Goal: Book appointment/travel/reservation

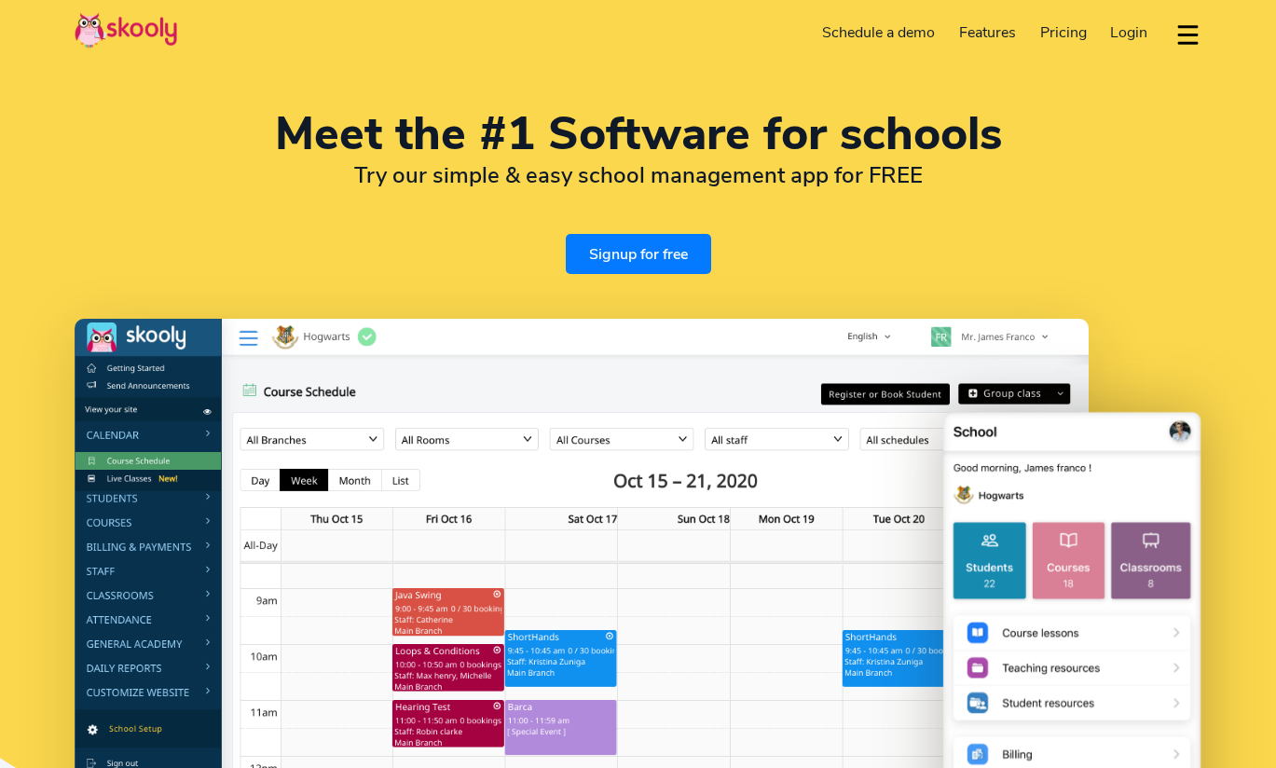
select select "en"
select select "90"
select select "[GEOGRAPHIC_DATA]"
select select "[GEOGRAPHIC_DATA]/[GEOGRAPHIC_DATA]"
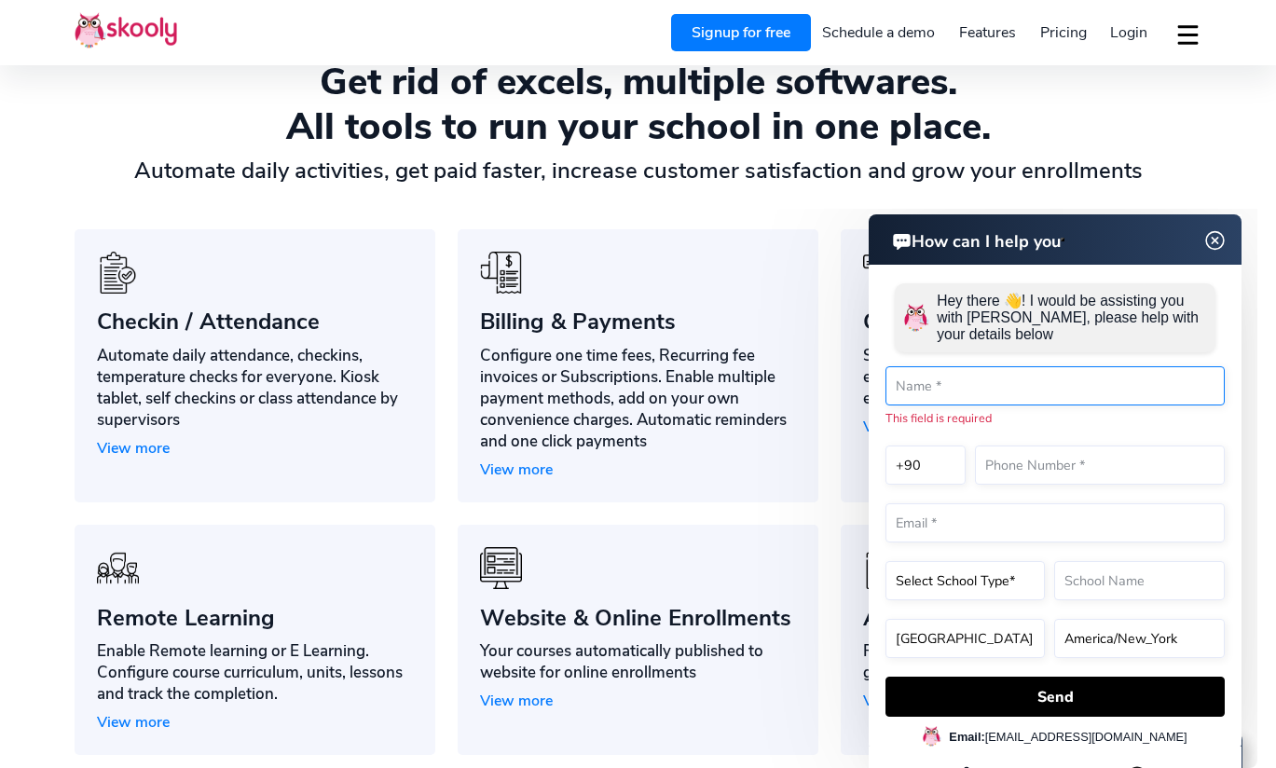
scroll to position [1278, 0]
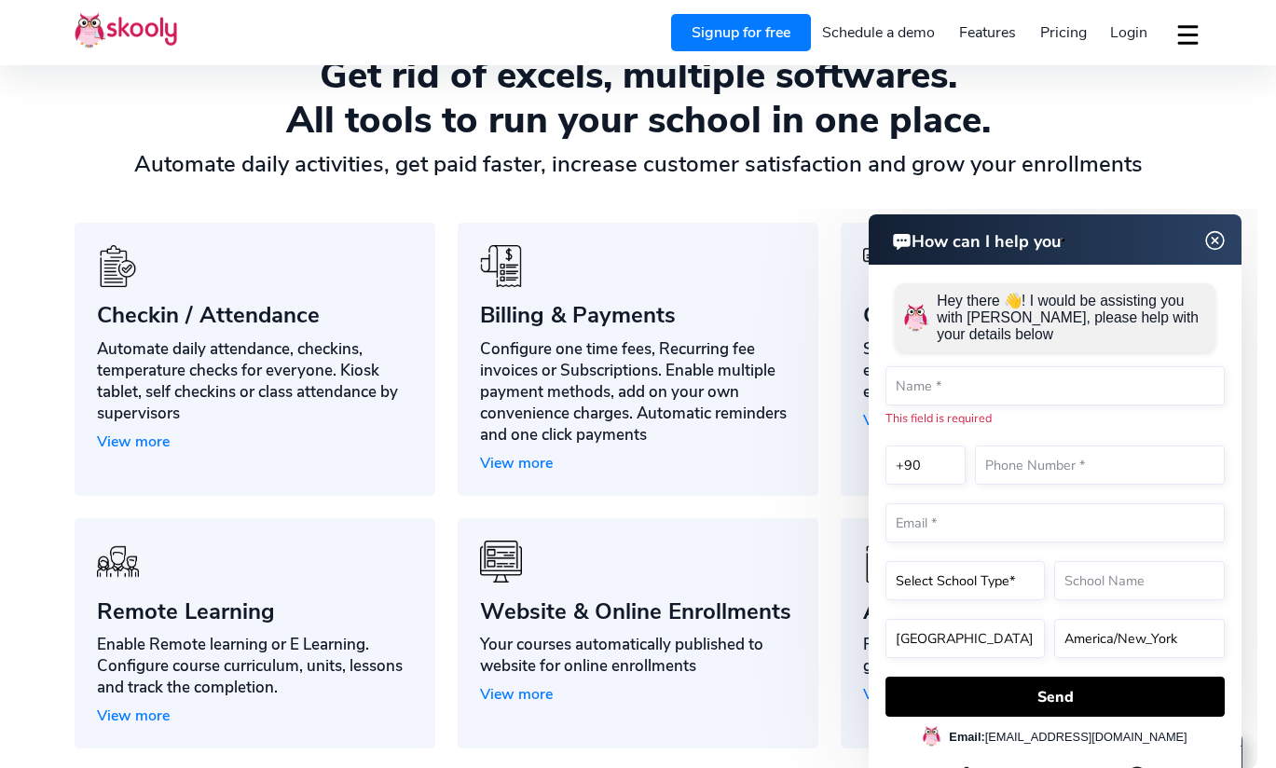
click at [1213, 243] on img at bounding box center [1214, 240] width 35 height 23
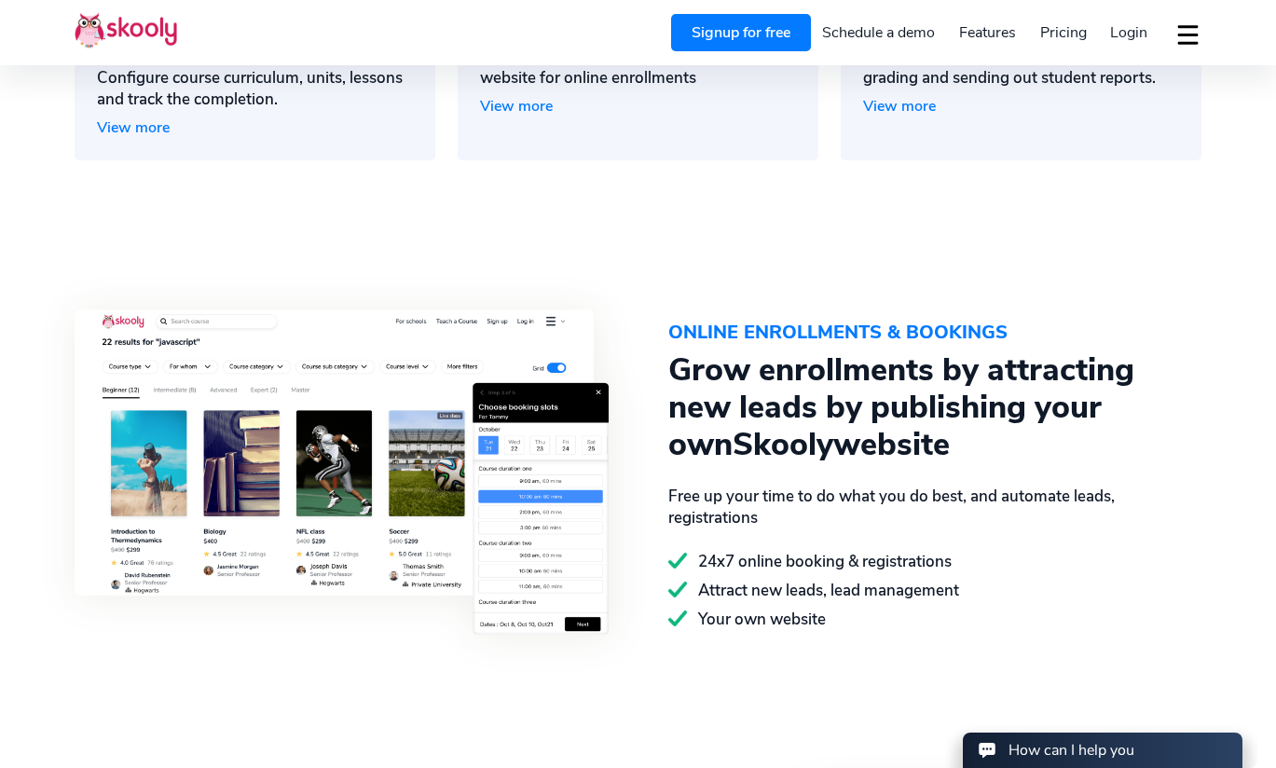
scroll to position [1476, 0]
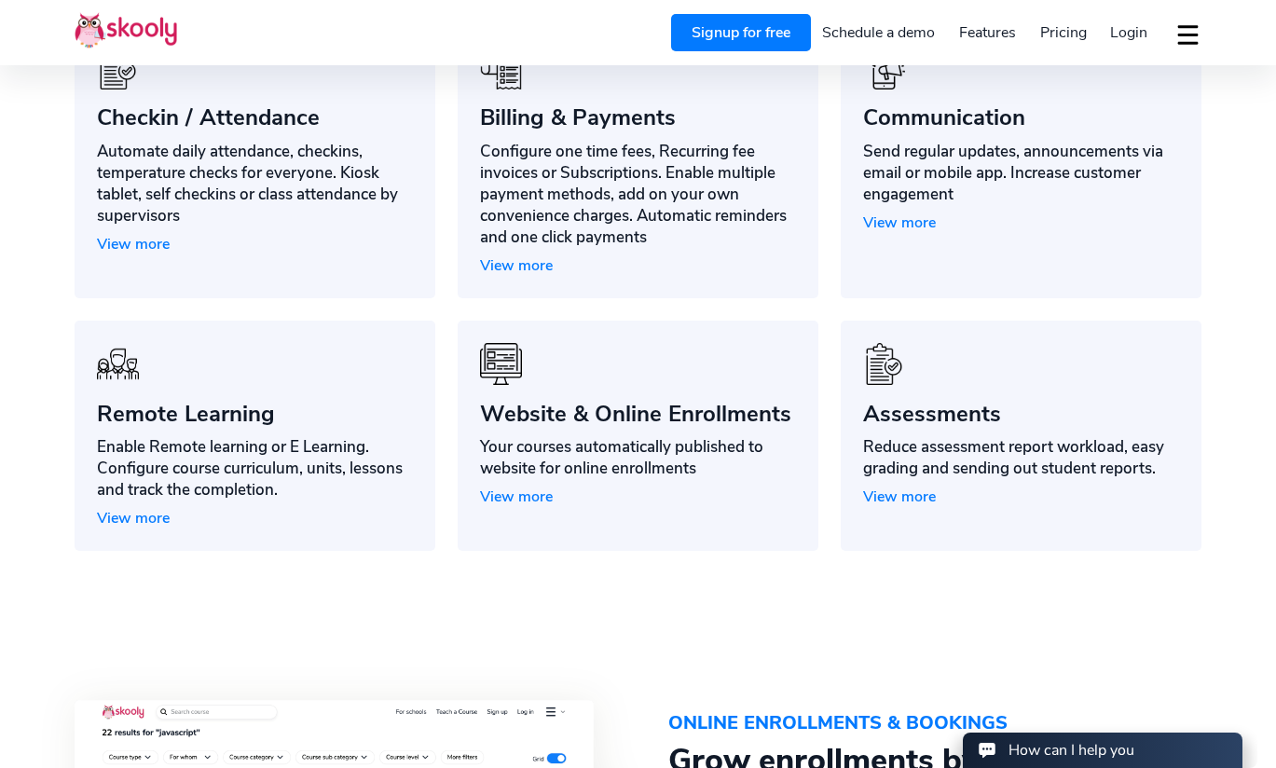
click at [890, 33] on link "Schedule a demo" at bounding box center [879, 33] width 137 height 30
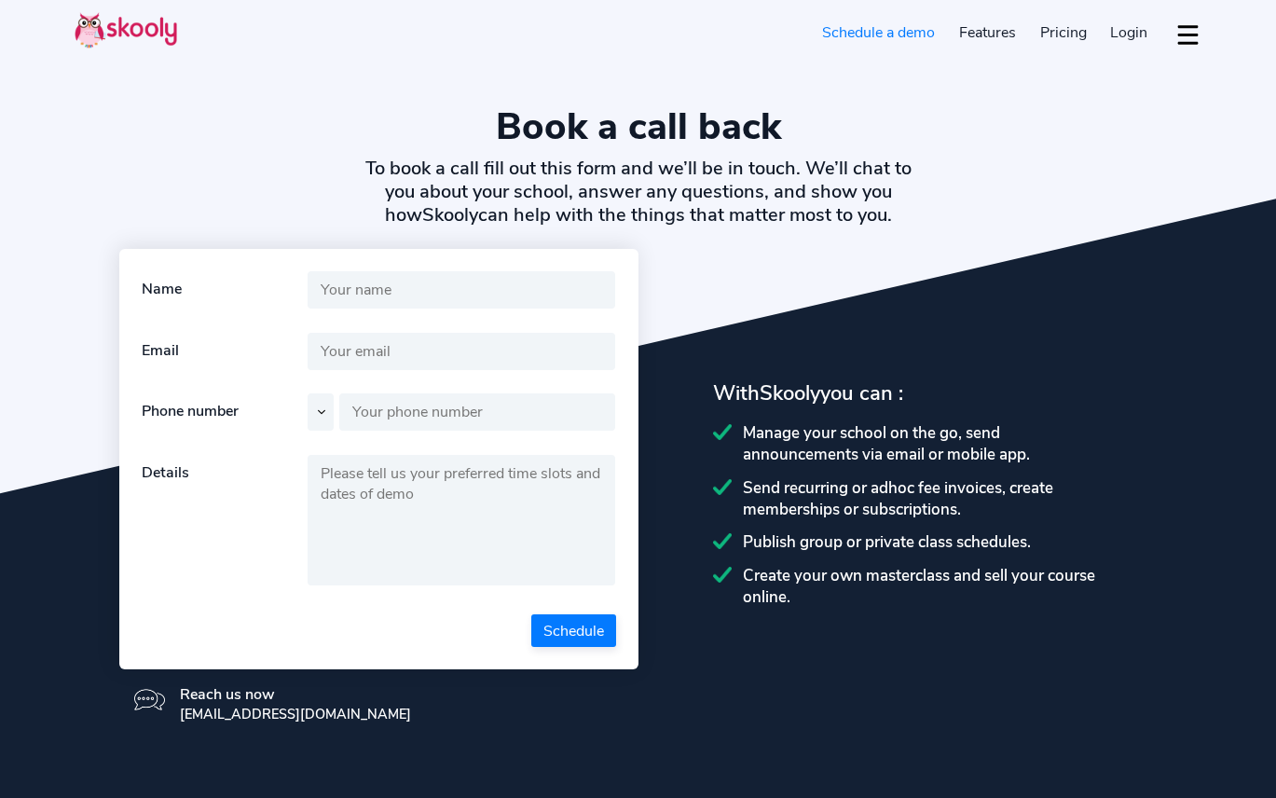
select select "en"
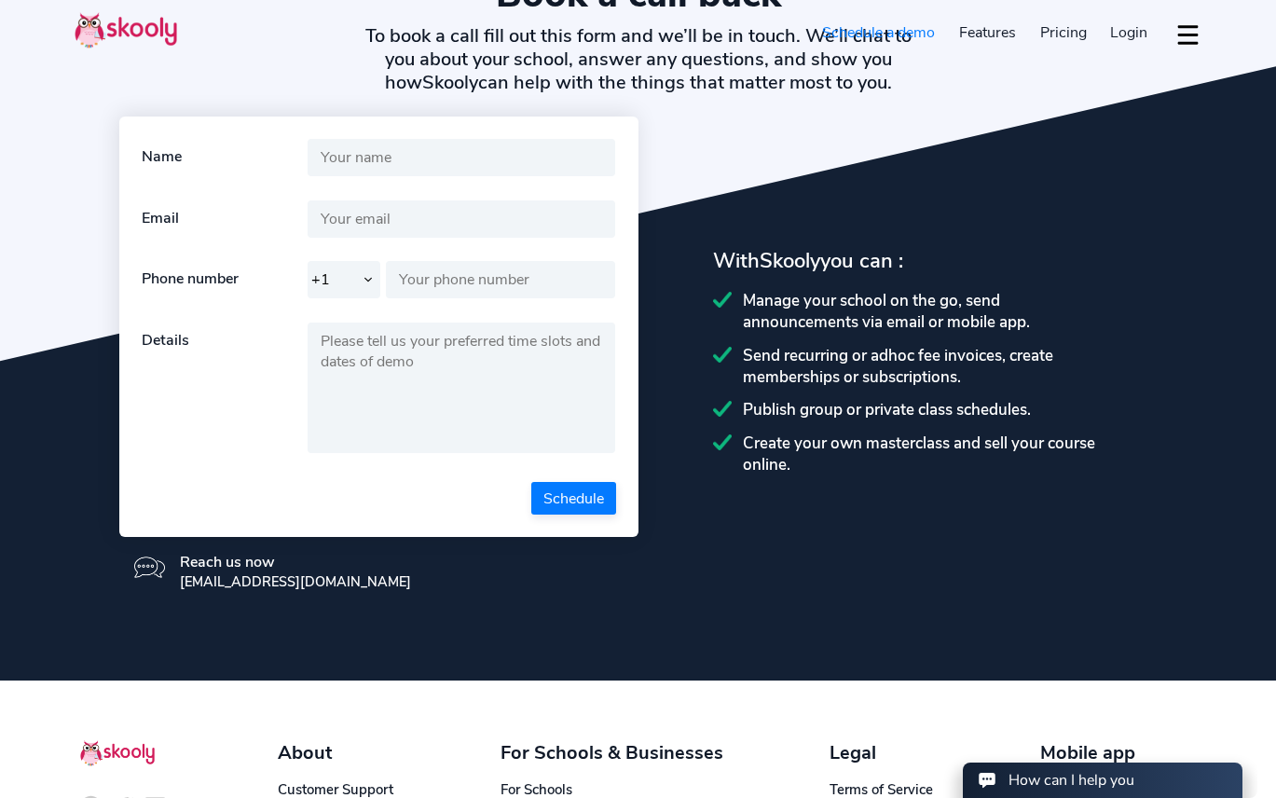
select select "90"
select select "[GEOGRAPHIC_DATA]"
select select "[GEOGRAPHIC_DATA]/[GEOGRAPHIC_DATA]"
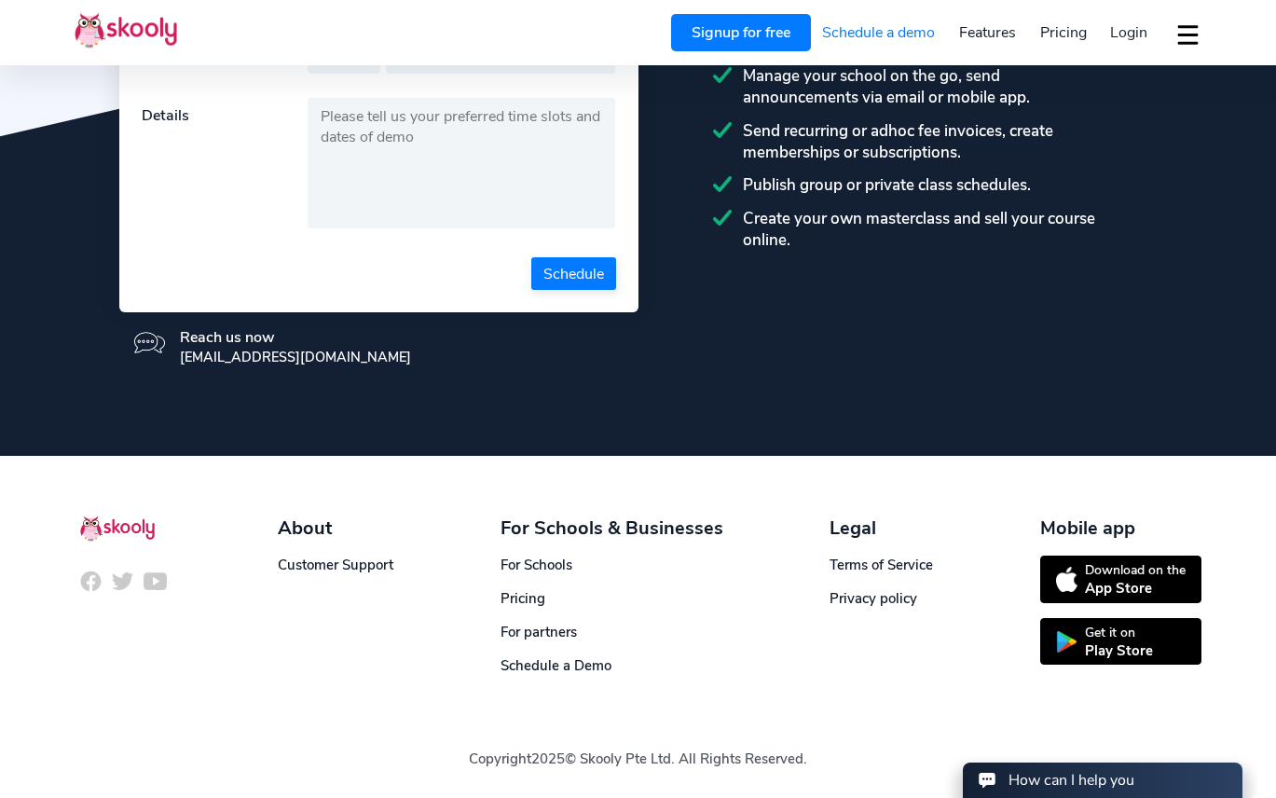
scroll to position [357, 0]
click at [158, 581] on img at bounding box center [154, 580] width 23 height 23
